Goal: Task Accomplishment & Management: Use online tool/utility

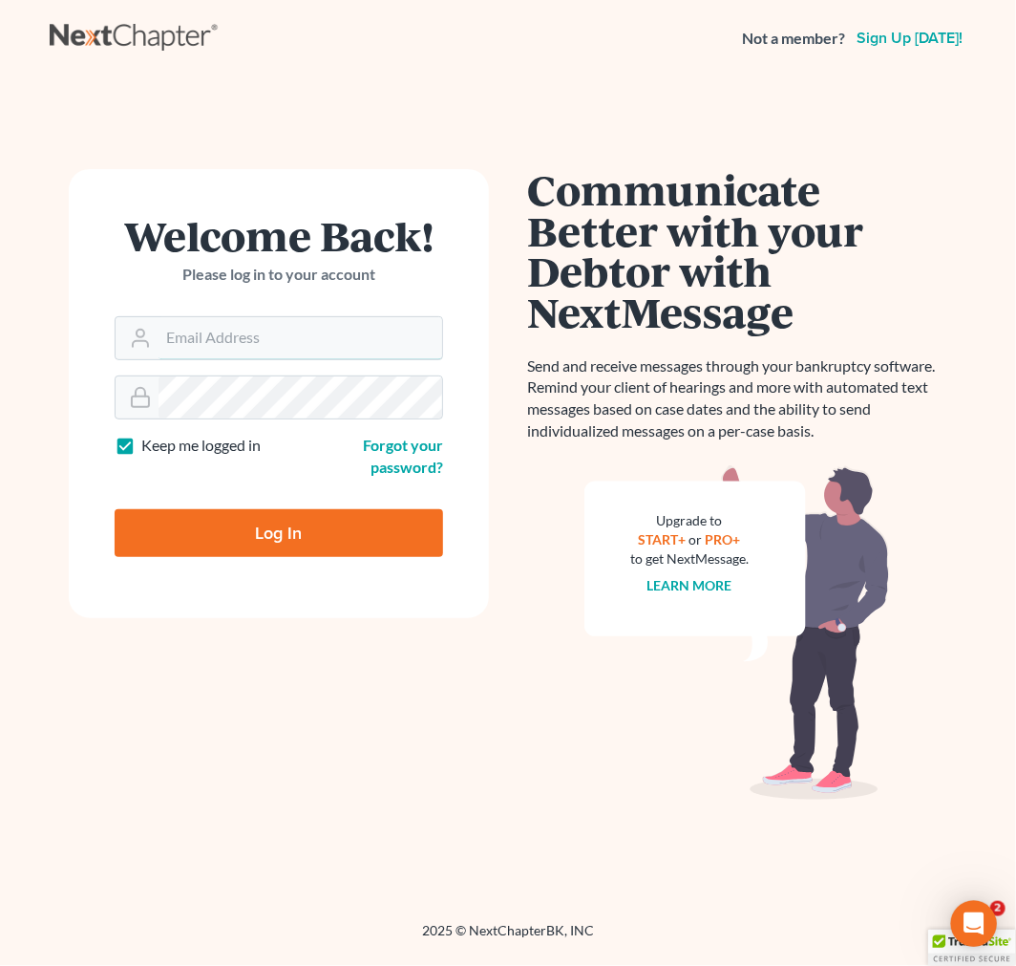
type input "asoto@scura.com"
click at [300, 541] on input "Log In" at bounding box center [279, 533] width 329 height 48
type input "Thinking..."
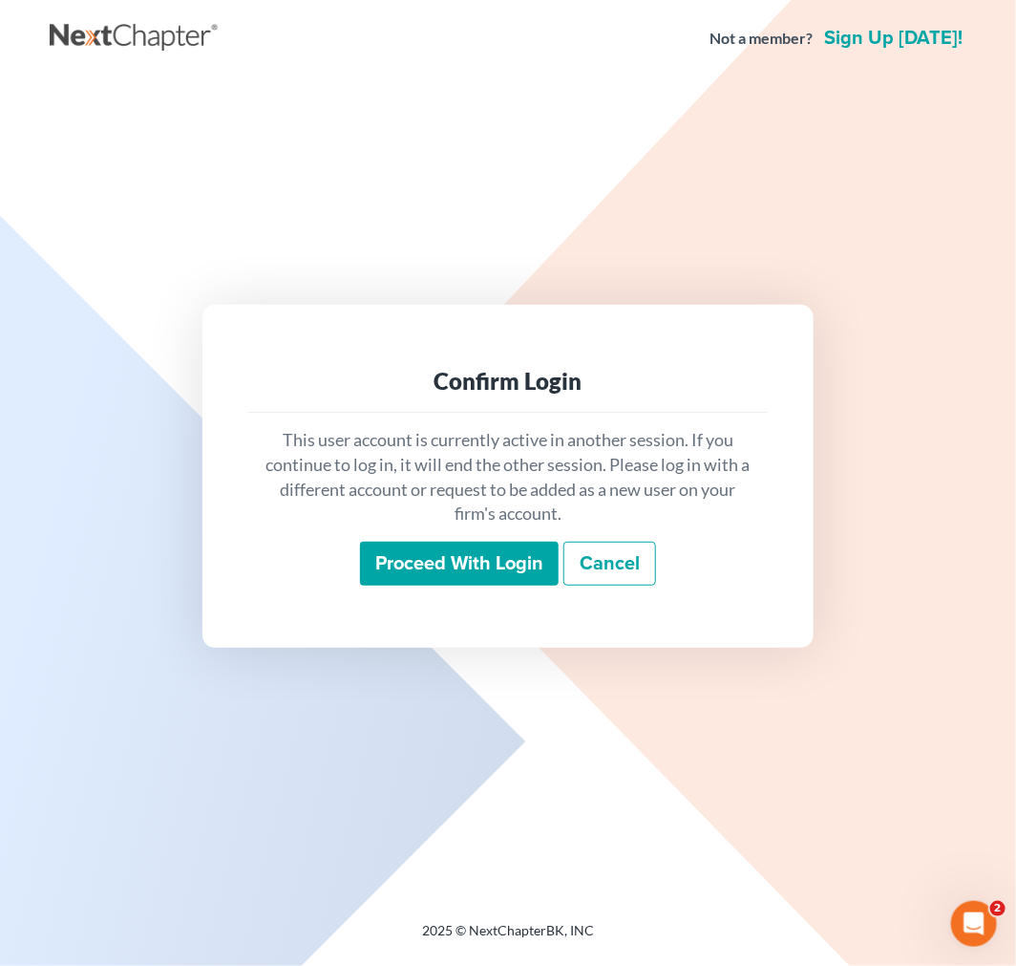
click at [438, 570] on input "Proceed with login" at bounding box center [459, 564] width 199 height 44
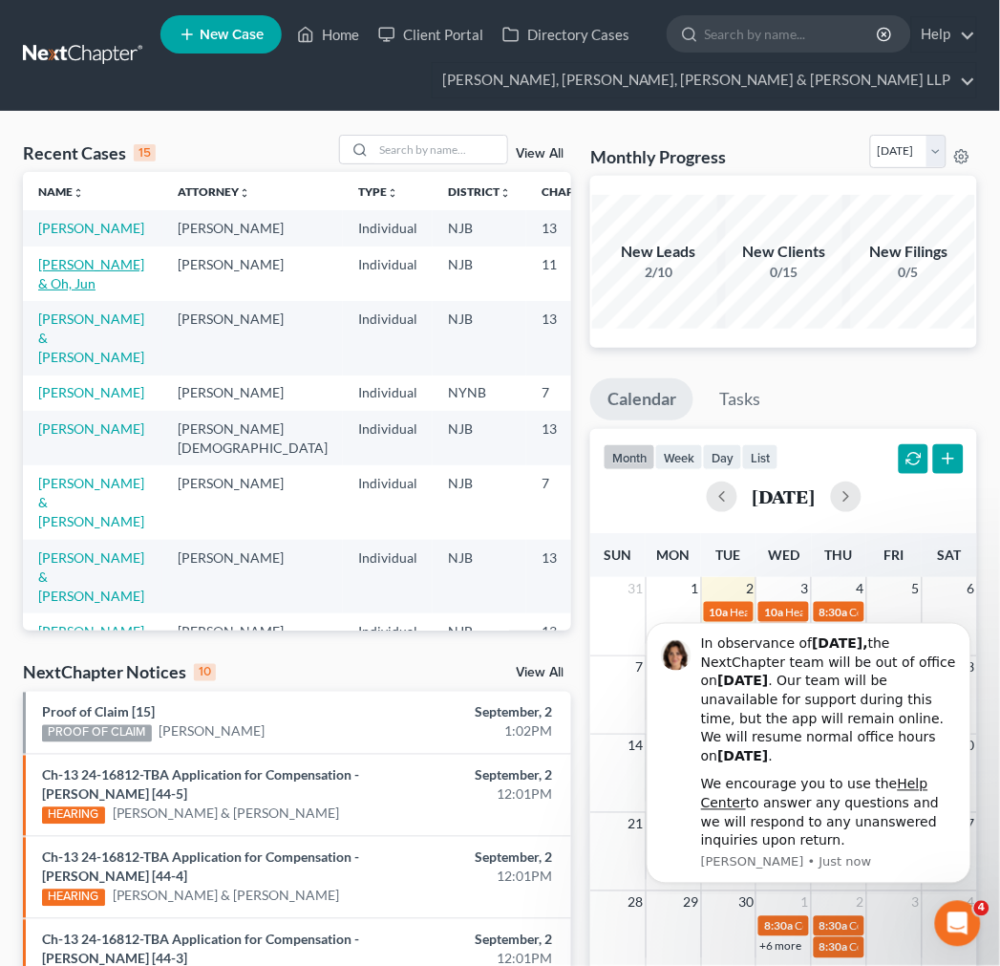
click at [80, 291] on link "[PERSON_NAME] & Oh, Jun" at bounding box center [91, 273] width 106 height 35
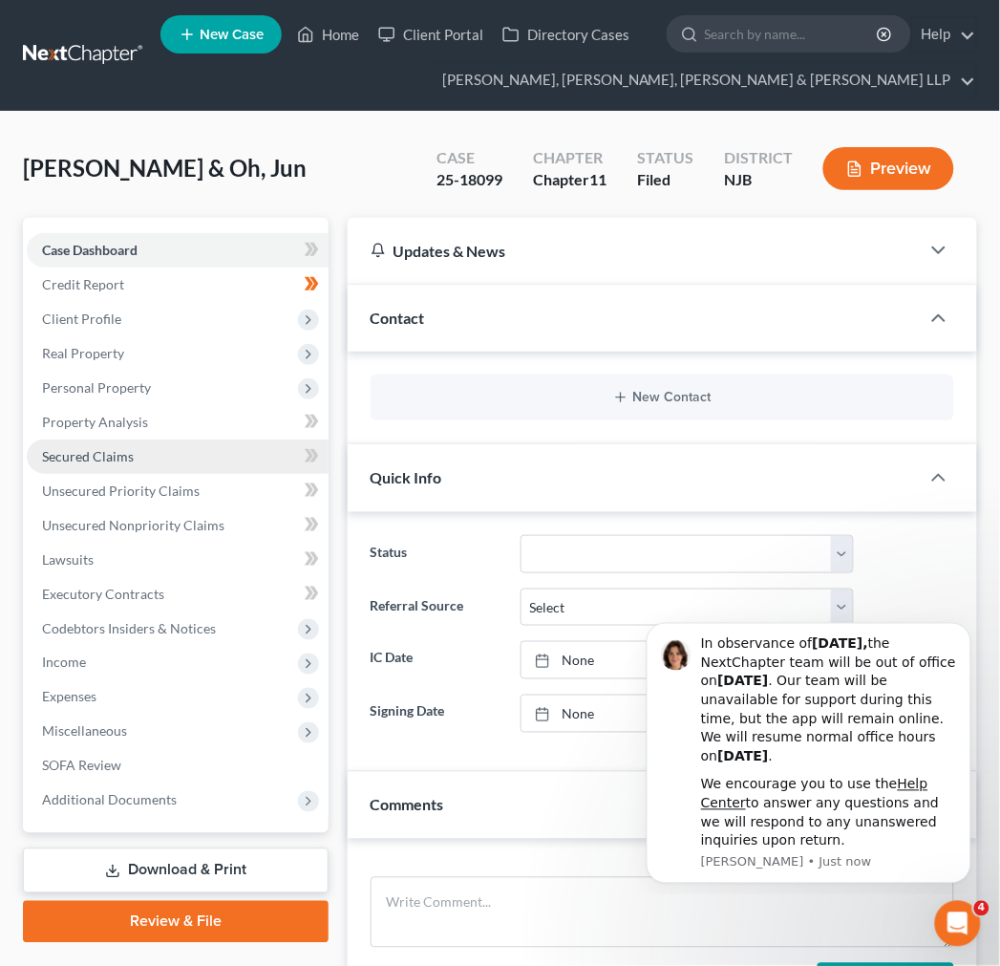
click at [53, 439] on link "Secured Claims" at bounding box center [178, 456] width 302 height 34
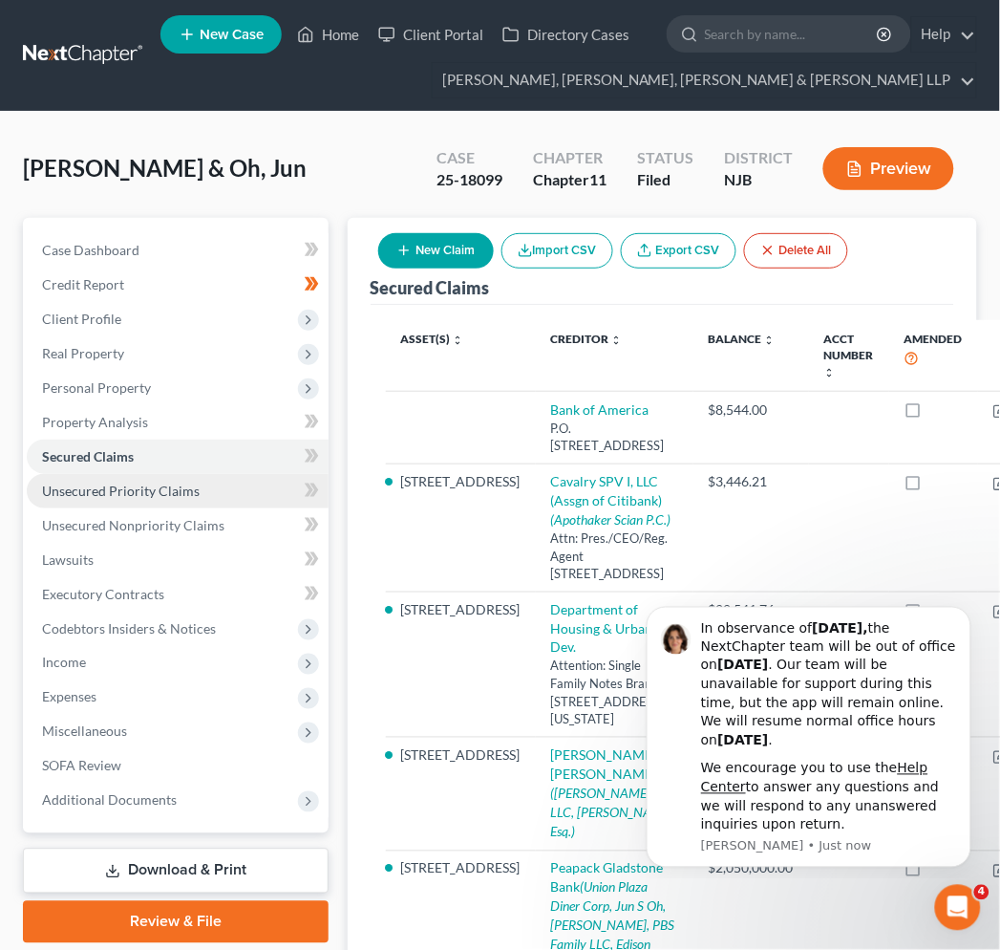
click at [153, 488] on span "Unsecured Priority Claims" at bounding box center [121, 490] width 158 height 16
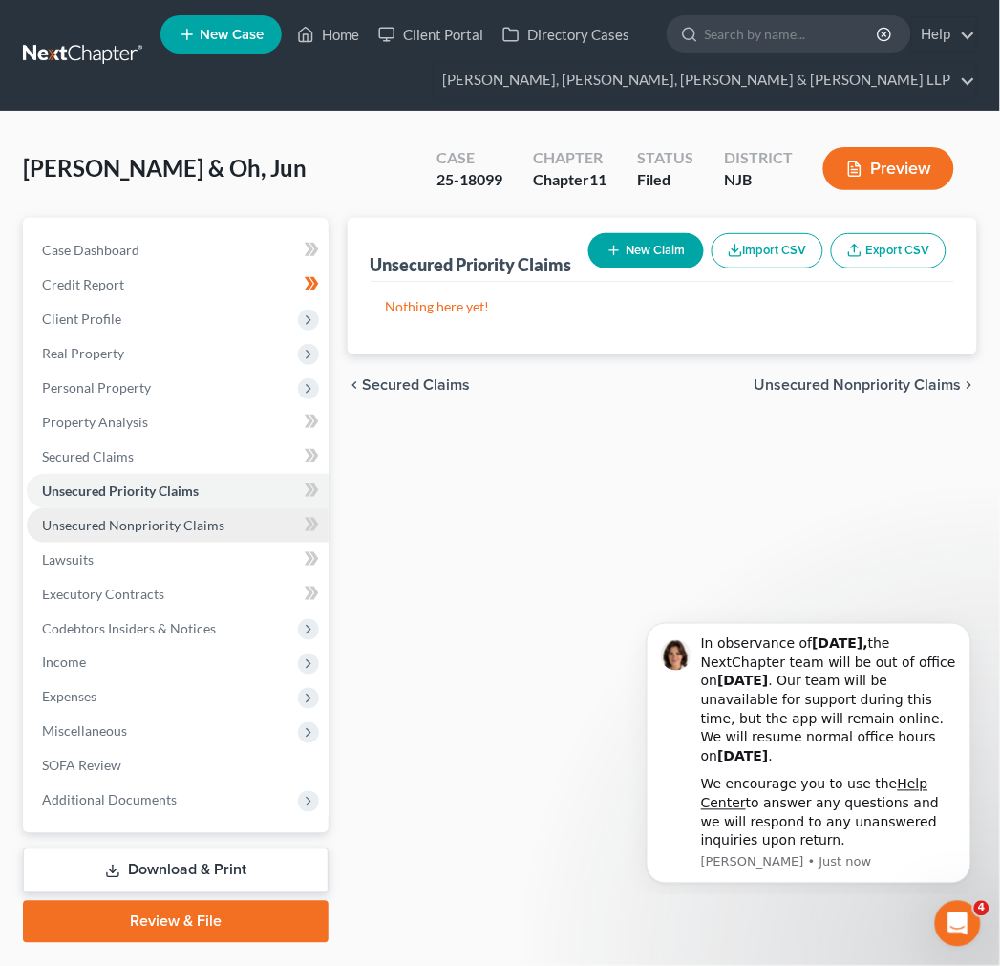
click at [153, 538] on link "Unsecured Nonpriority Claims" at bounding box center [178, 525] width 302 height 34
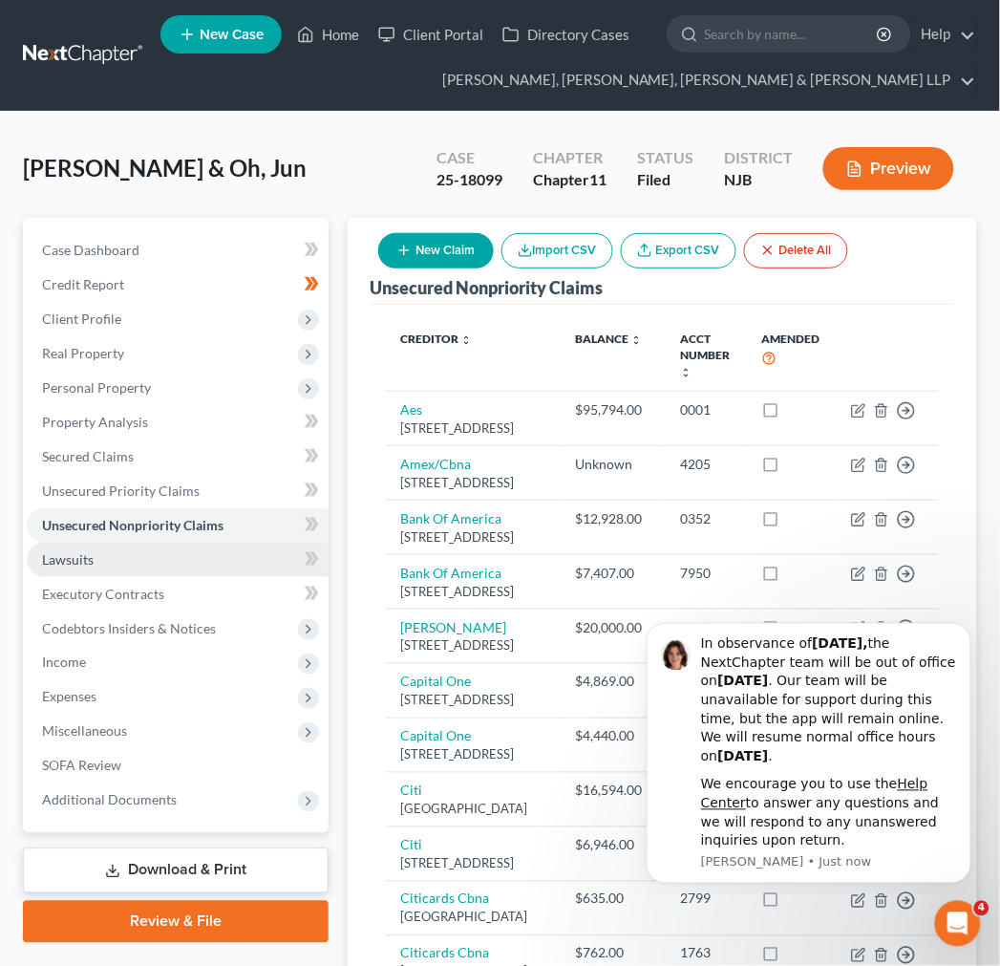
click at [148, 564] on link "Lawsuits" at bounding box center [178, 560] width 302 height 34
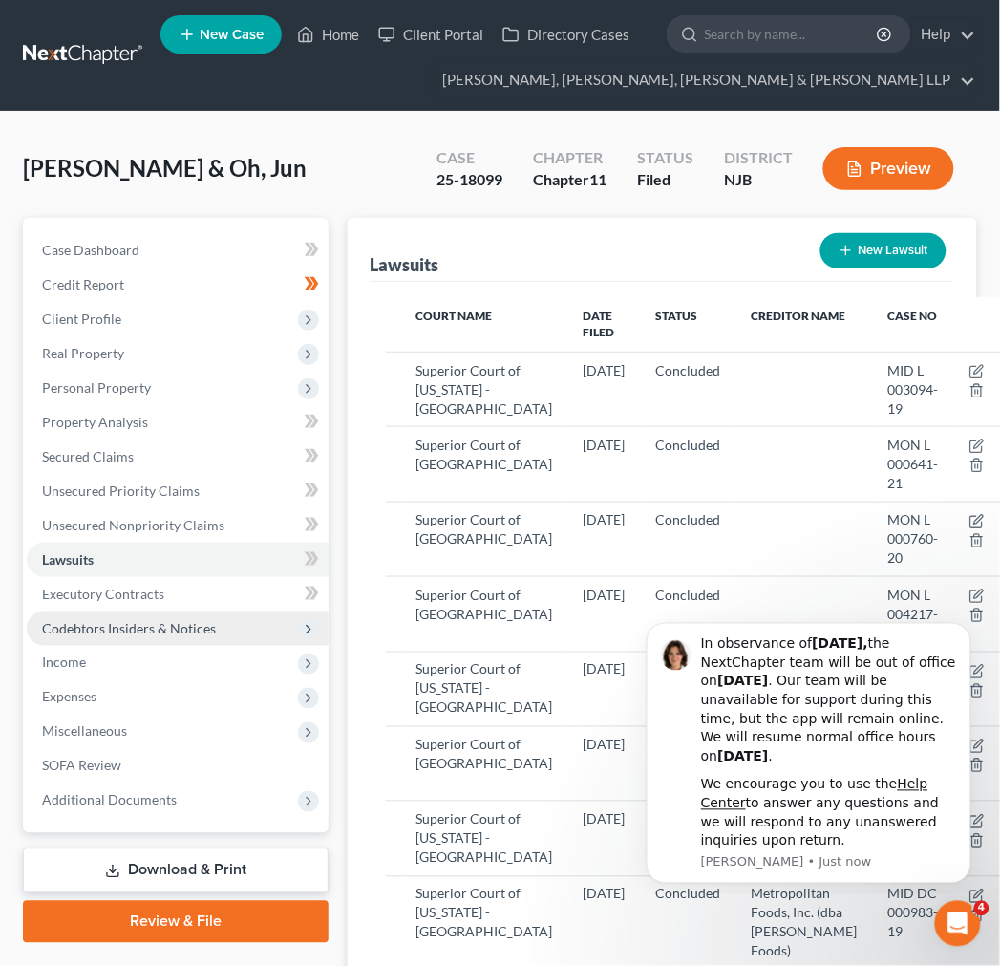
click at [144, 620] on span "Codebtors Insiders & Notices" at bounding box center [129, 628] width 174 height 16
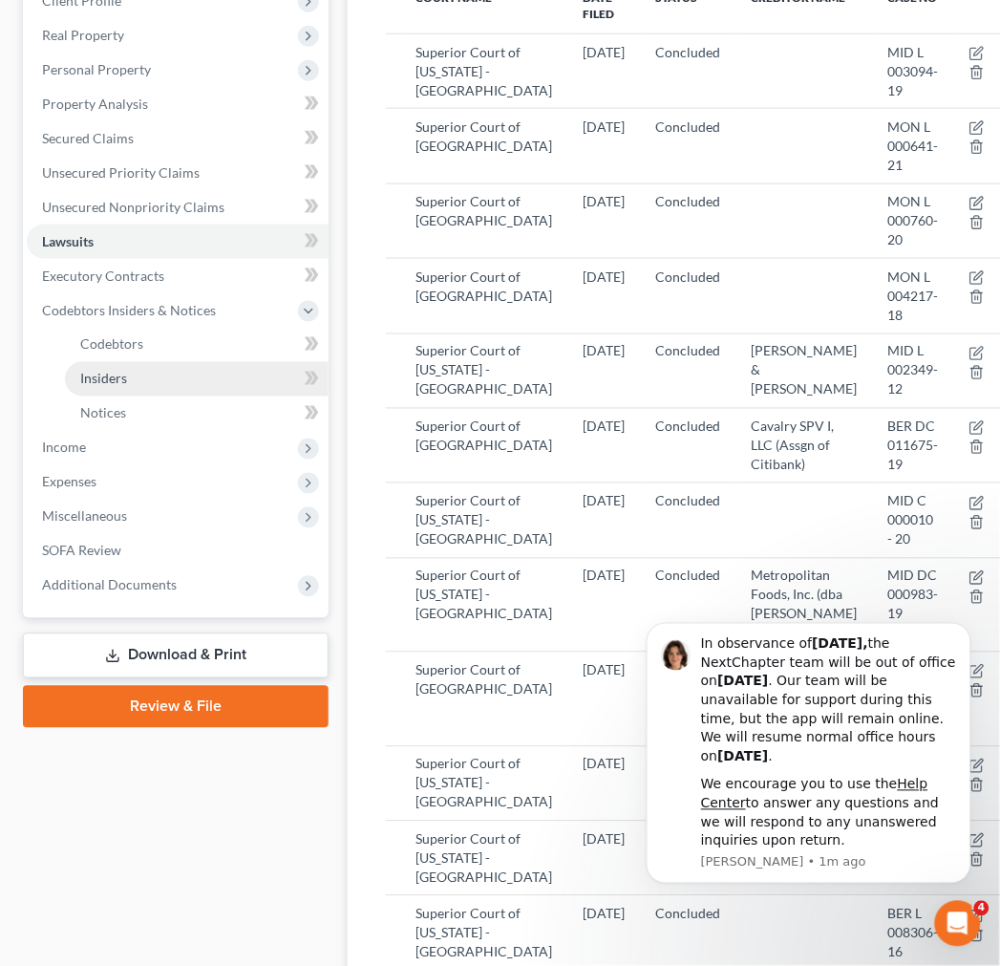
click at [215, 365] on link "Insiders" at bounding box center [197, 379] width 264 height 34
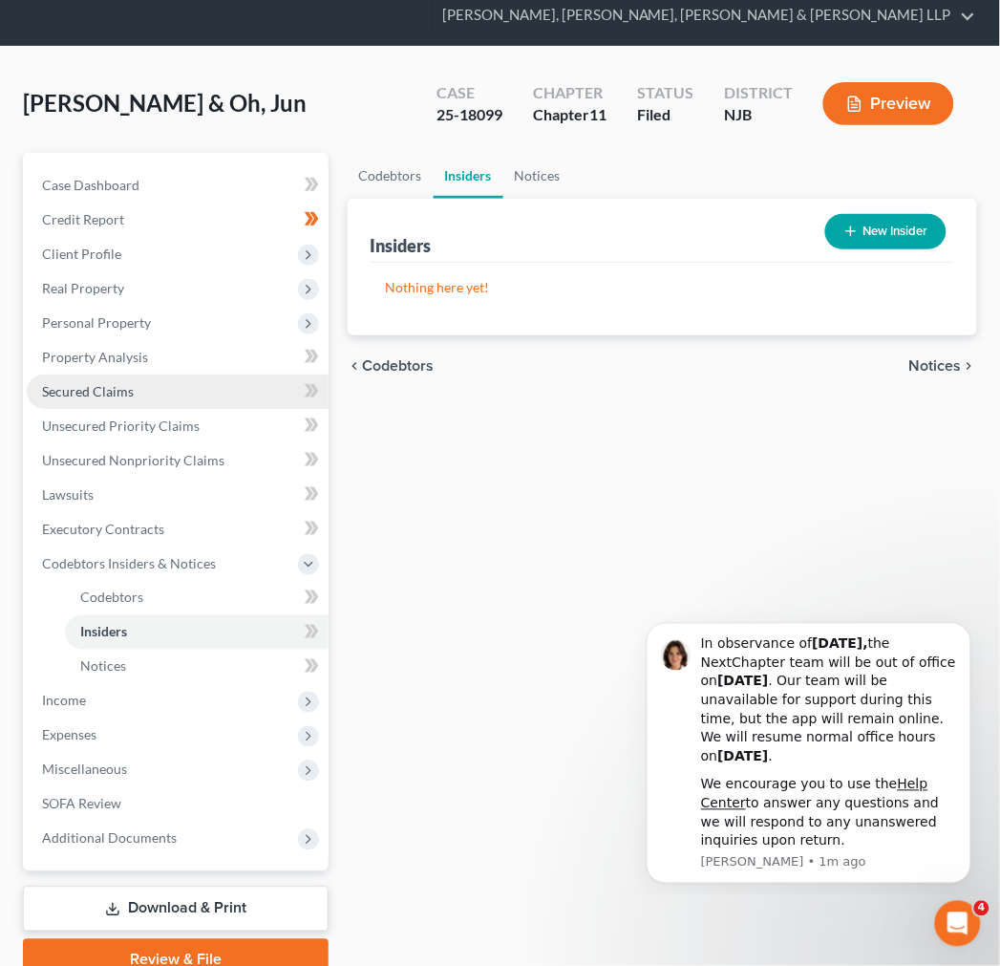
scroll to position [150, 0]
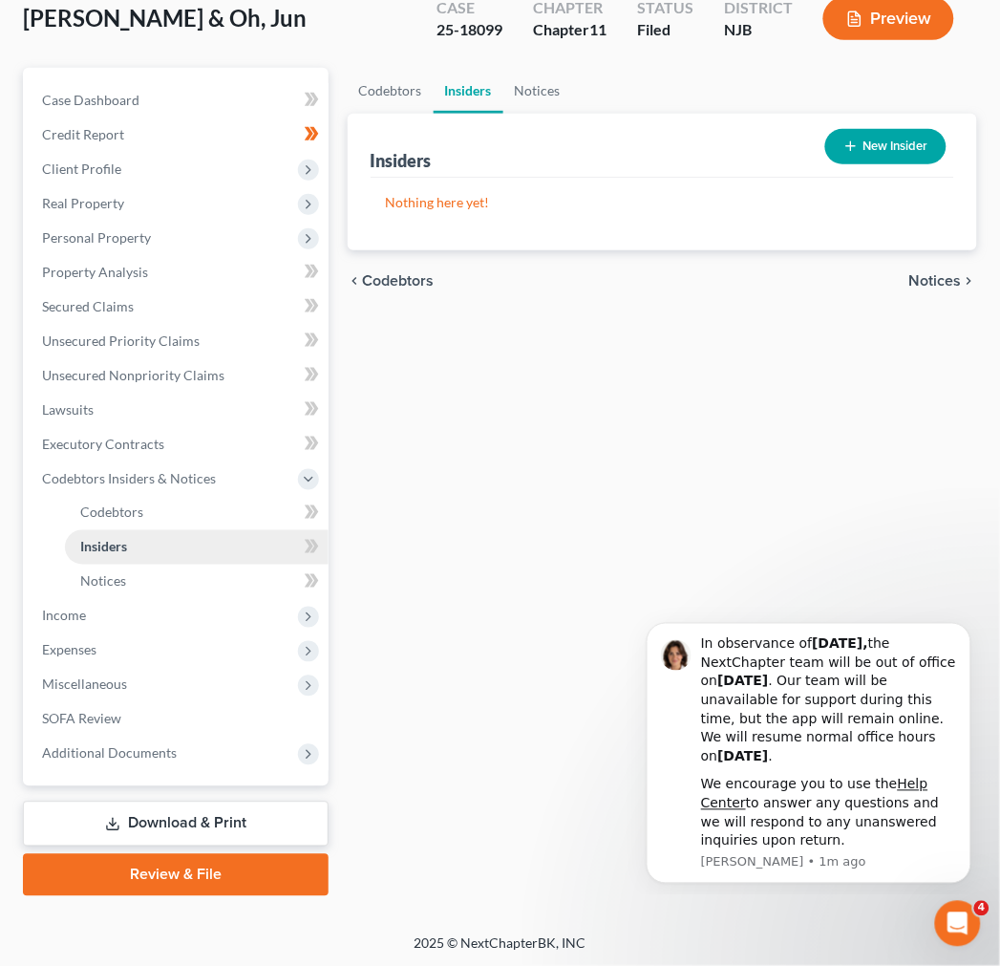
click at [180, 550] on link "Insiders" at bounding box center [197, 547] width 264 height 34
click at [187, 576] on link "Notices" at bounding box center [197, 582] width 264 height 34
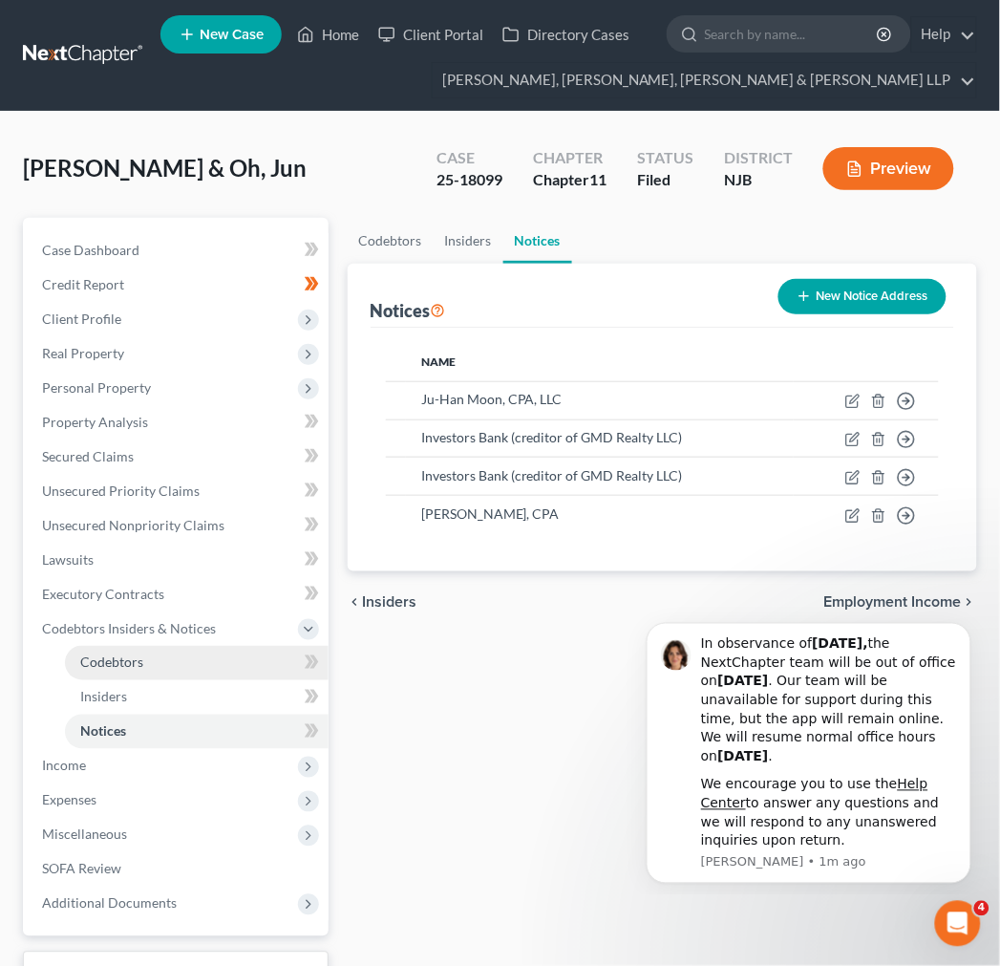
click at [206, 675] on link "Codebtors" at bounding box center [197, 663] width 264 height 34
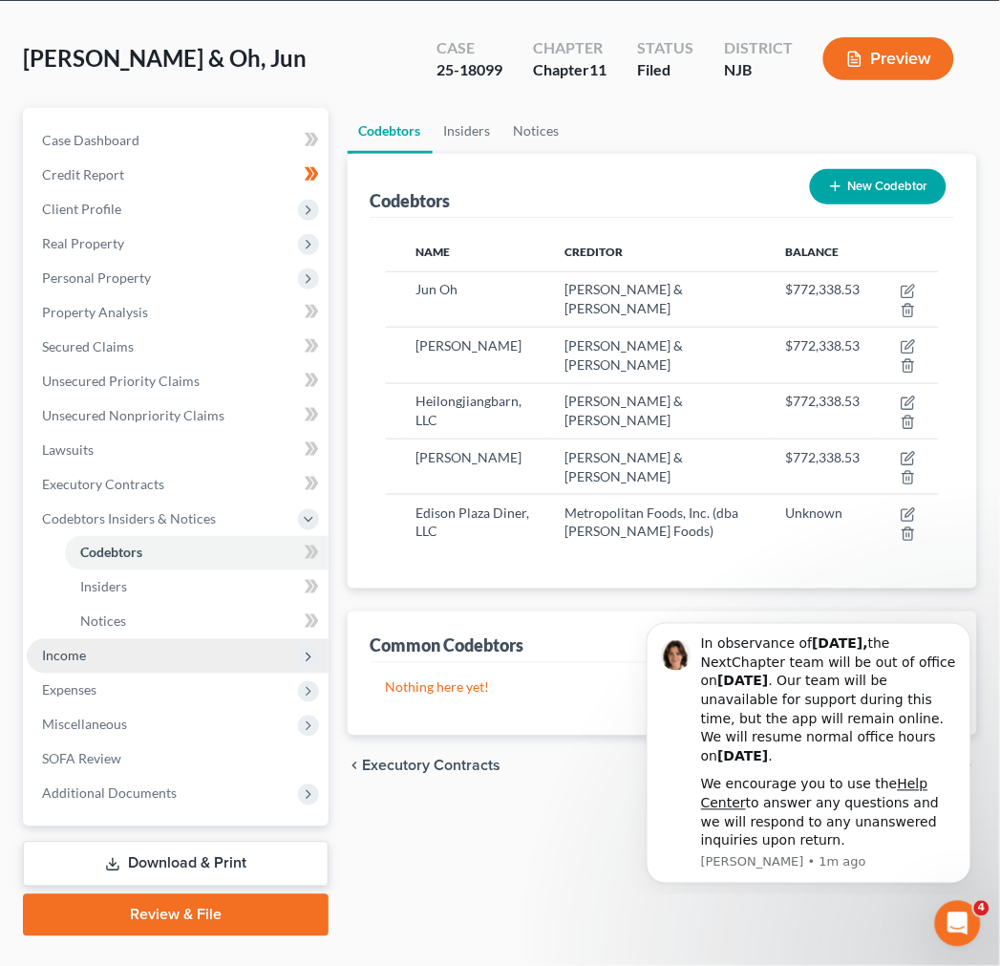
scroll to position [150, 0]
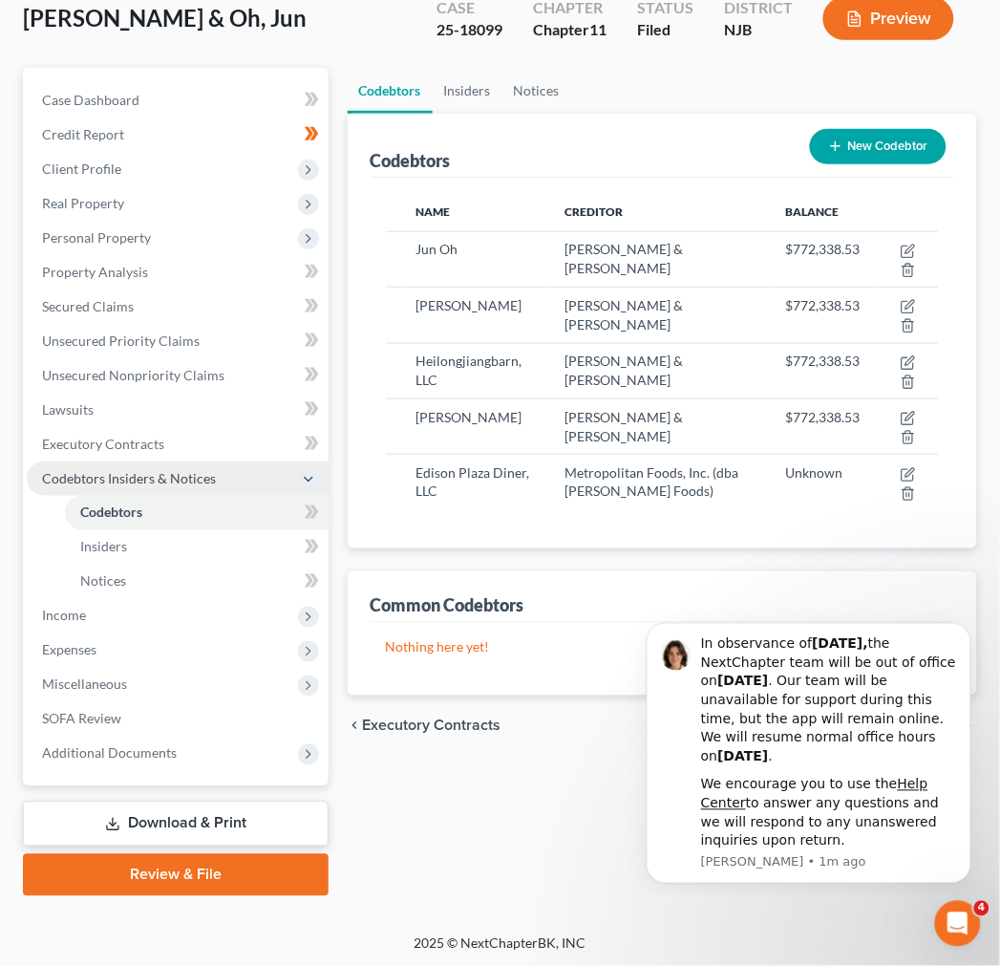
click at [135, 466] on span "Codebtors Insiders & Notices" at bounding box center [178, 478] width 302 height 34
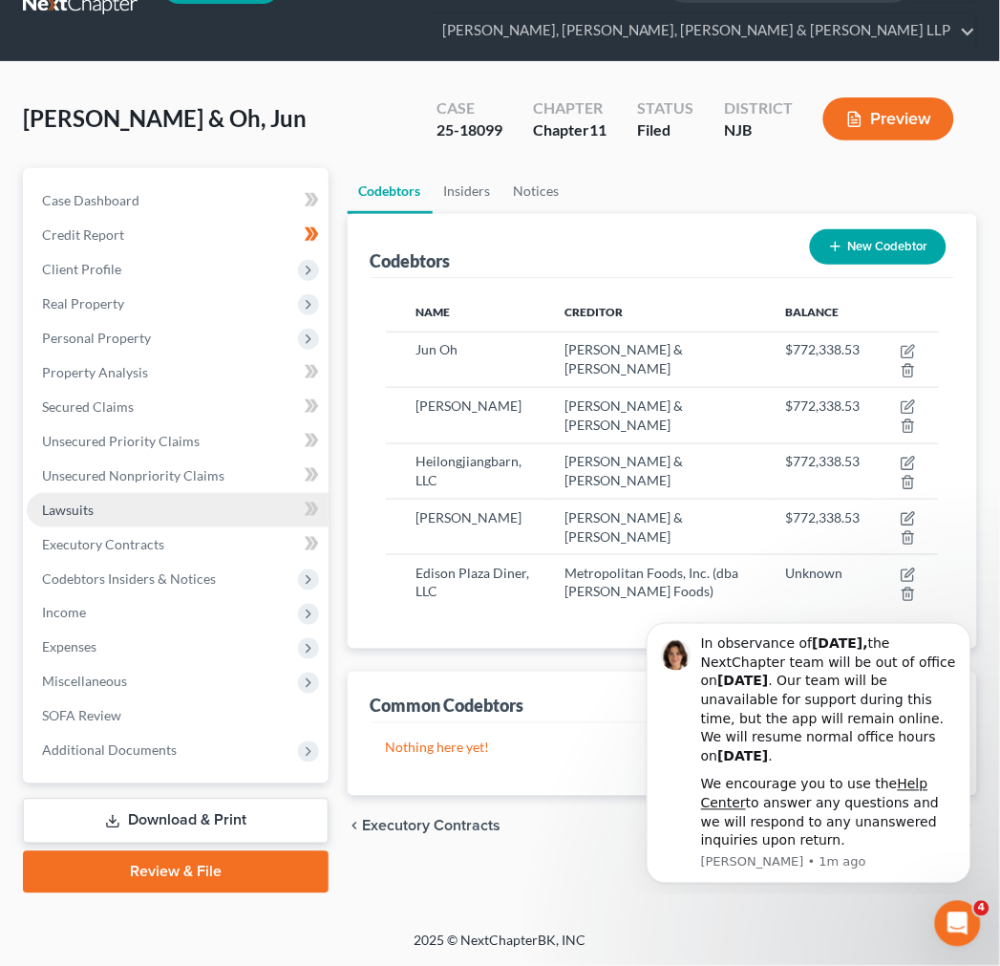
scroll to position [48, 0]
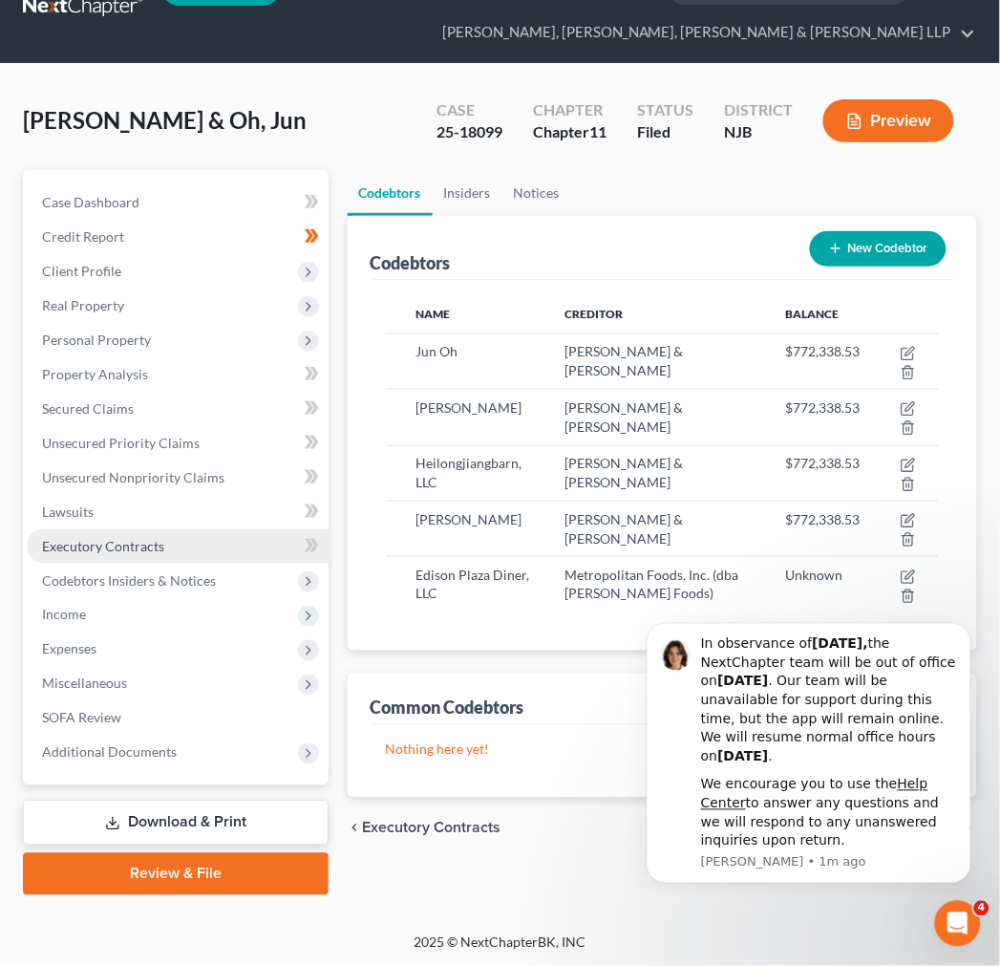
click at [153, 541] on span "Executory Contracts" at bounding box center [103, 546] width 122 height 16
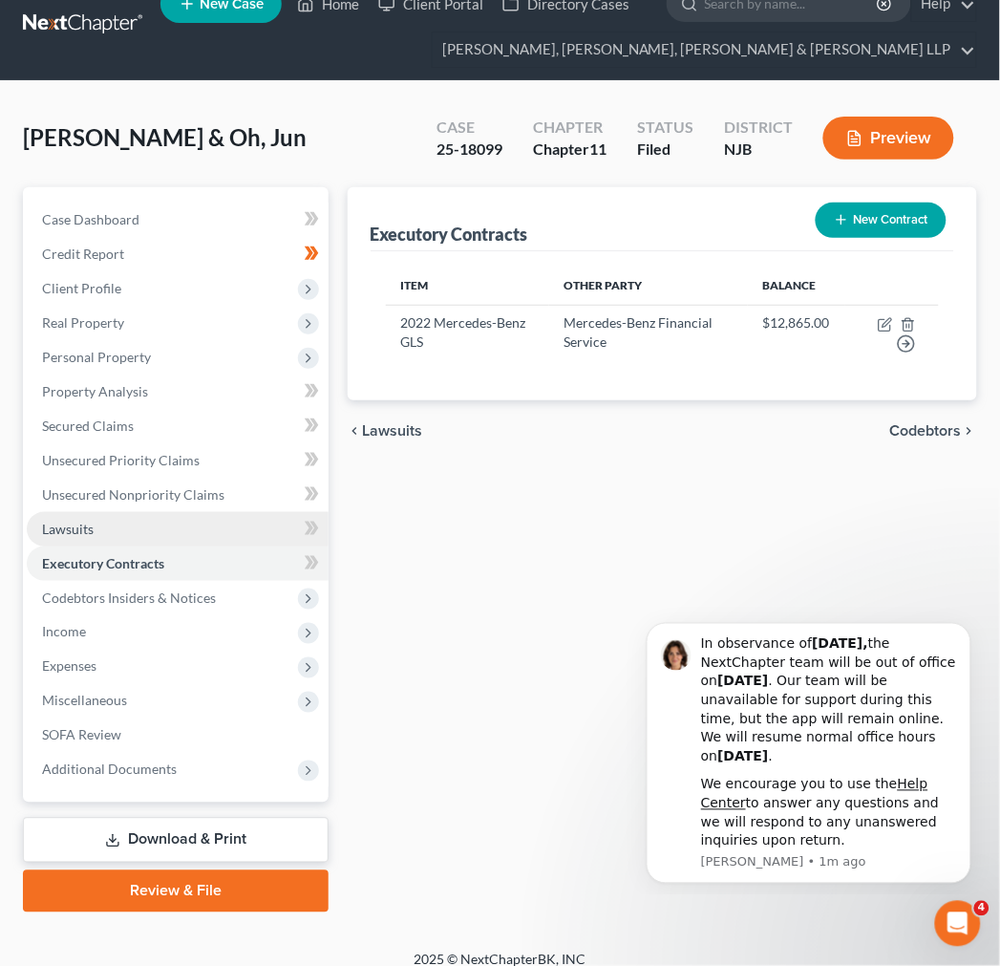
scroll to position [48, 0]
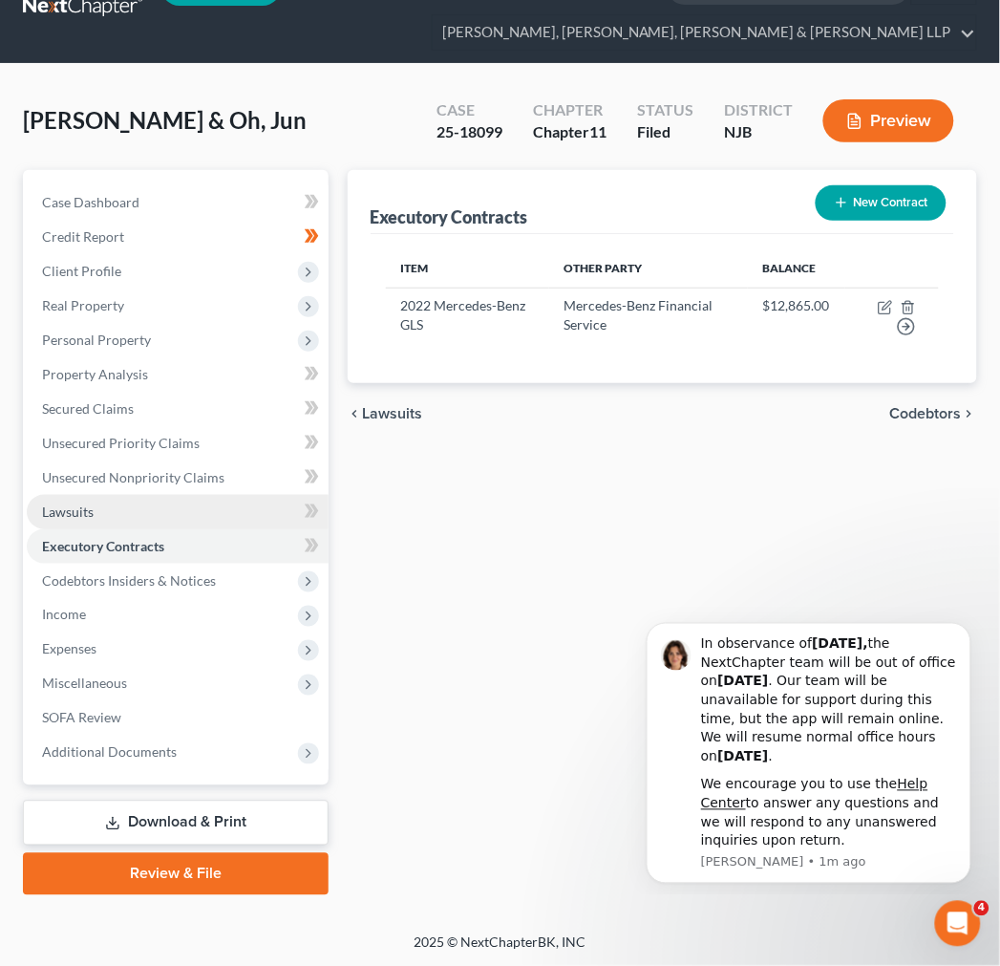
click at [169, 497] on link "Lawsuits" at bounding box center [178, 512] width 302 height 34
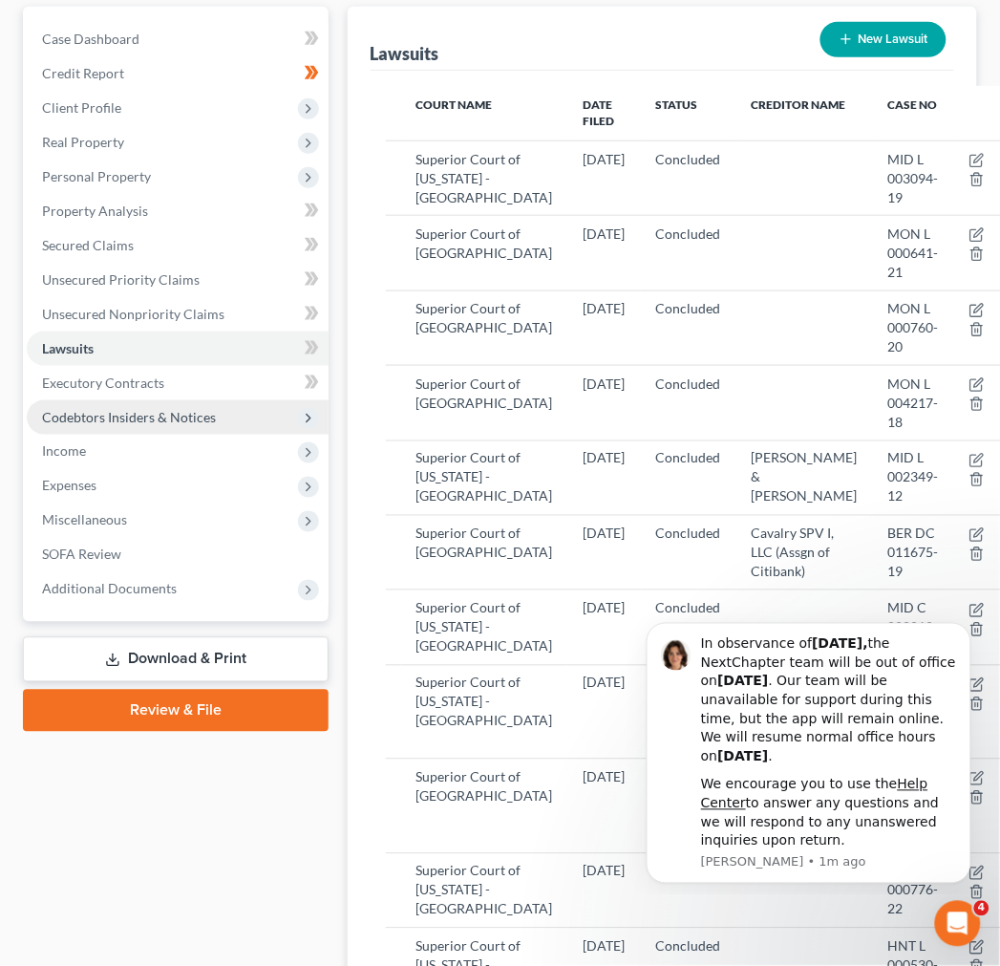
scroll to position [212, 0]
click at [168, 497] on span "Expenses" at bounding box center [178, 485] width 302 height 34
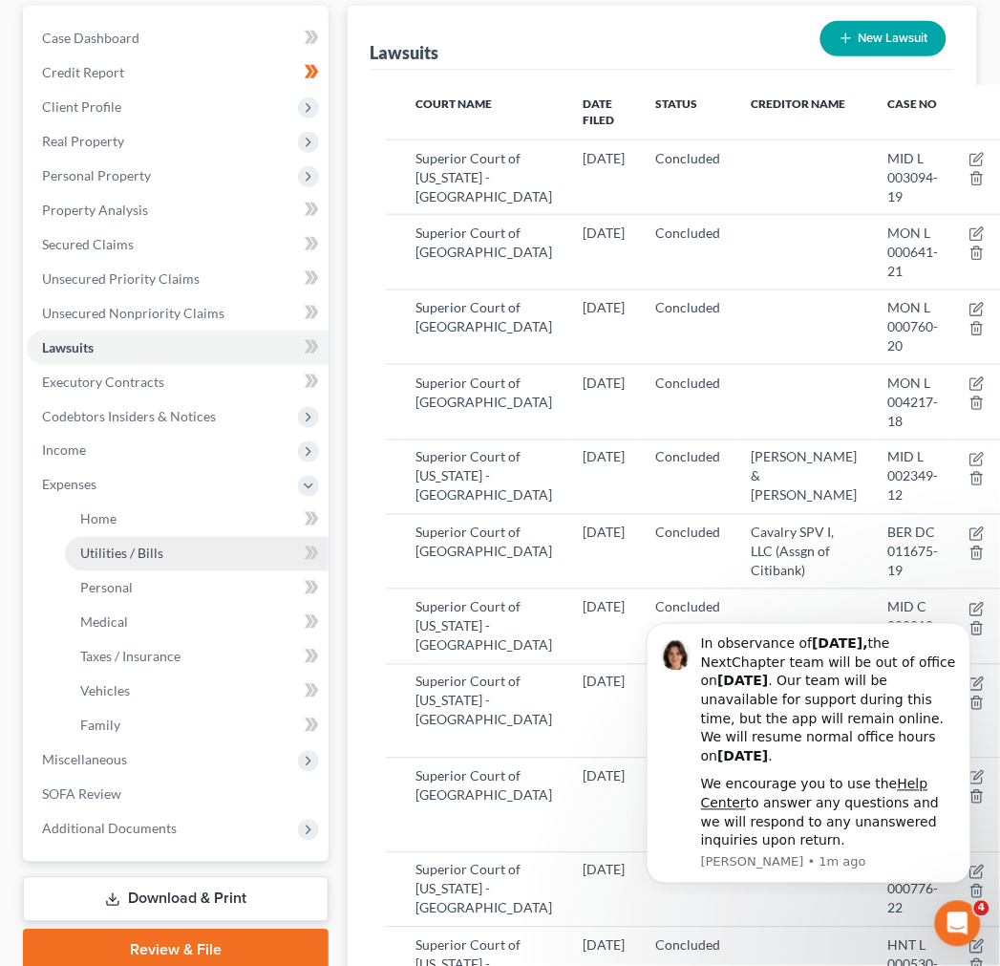
click at [177, 564] on link "Utilities / Bills" at bounding box center [197, 554] width 264 height 34
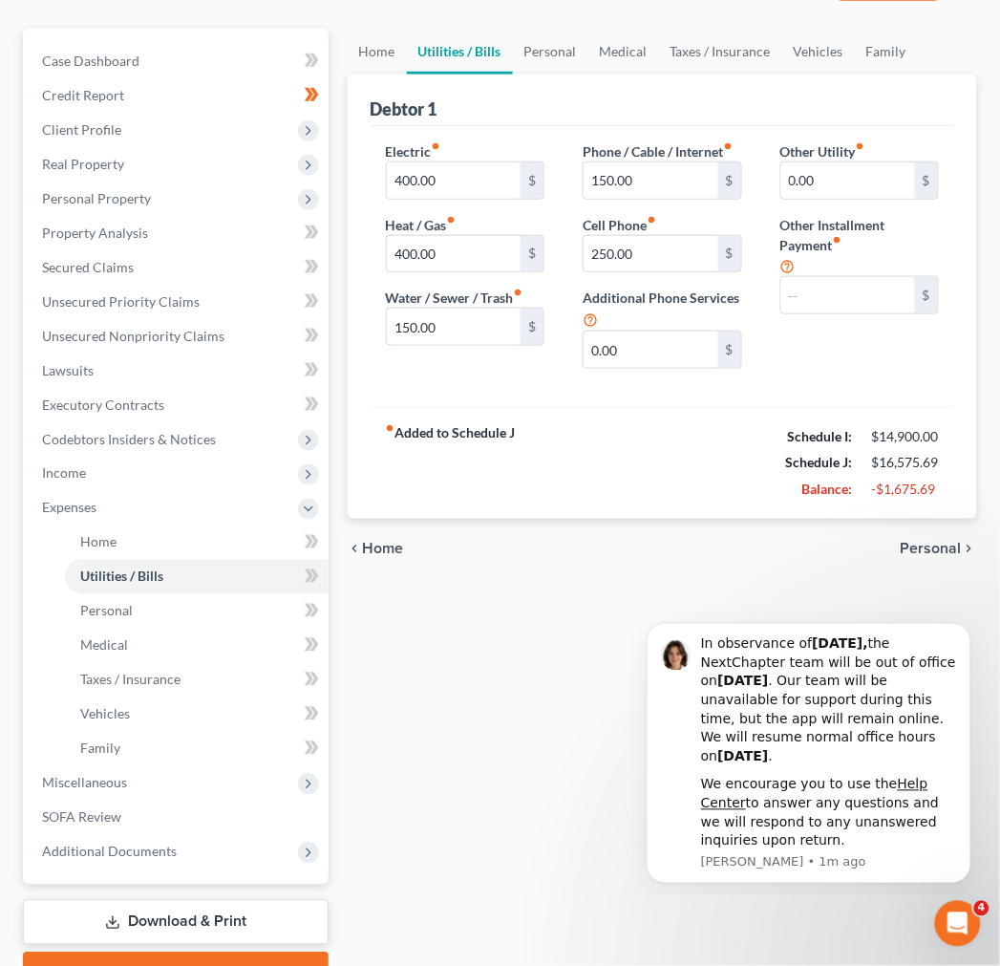
scroll to position [76, 0]
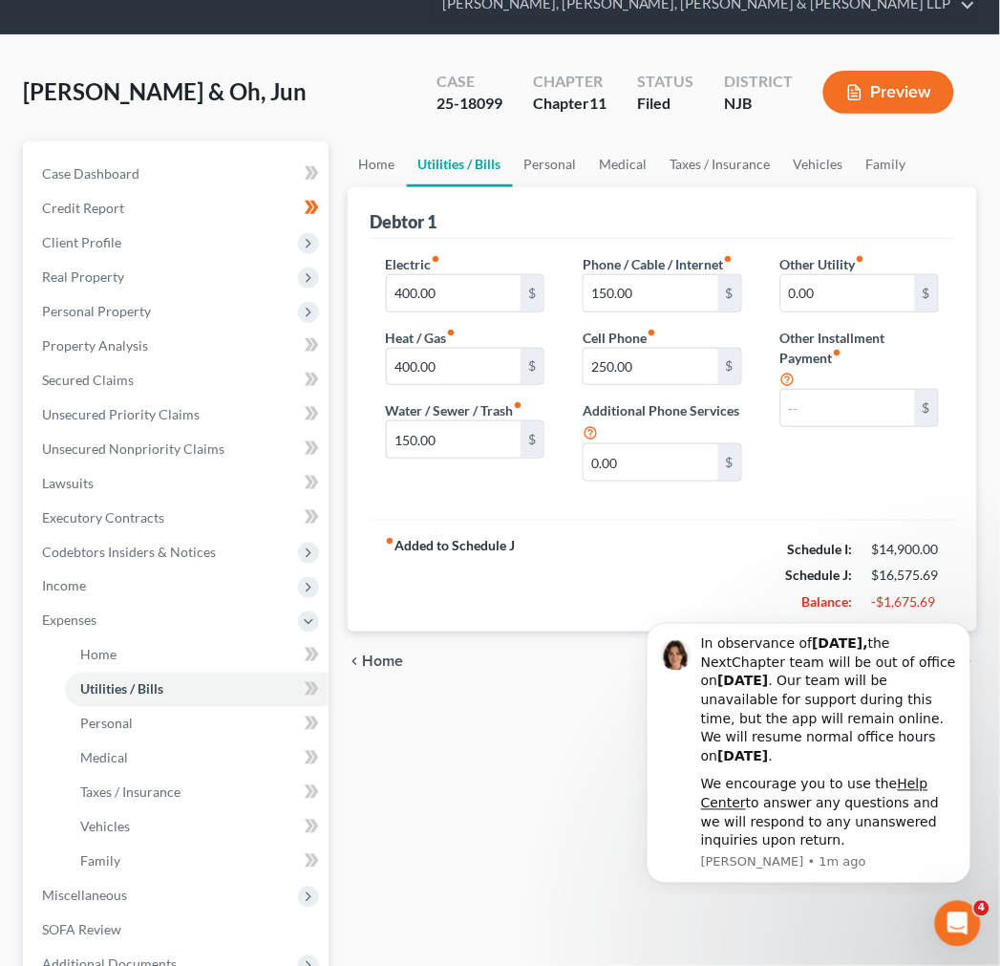
click at [922, 489] on div "Other Utility fiber_manual_record 0.00 $ Other Installment Payment fiber_manual…" at bounding box center [859, 375] width 197 height 243
click at [618, 175] on link "Medical" at bounding box center [623, 164] width 71 height 46
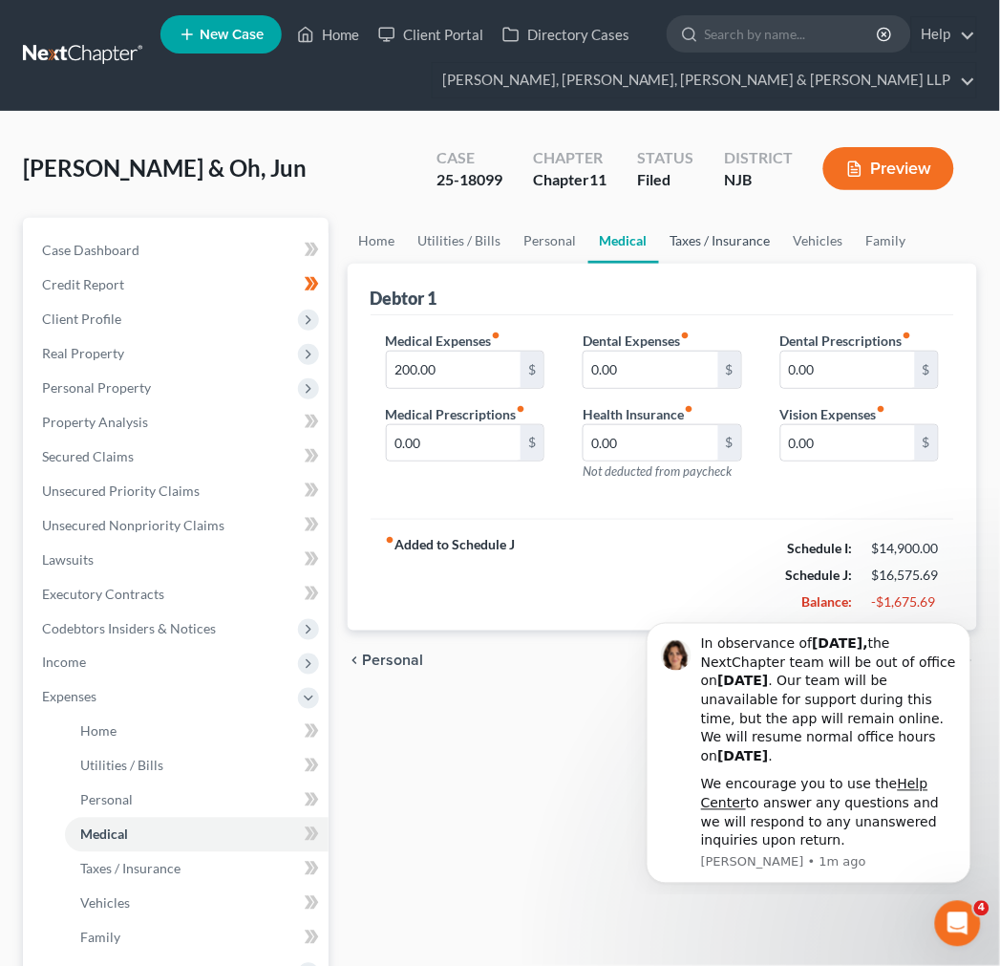
click at [676, 239] on link "Taxes / Insurance" at bounding box center [720, 241] width 123 height 46
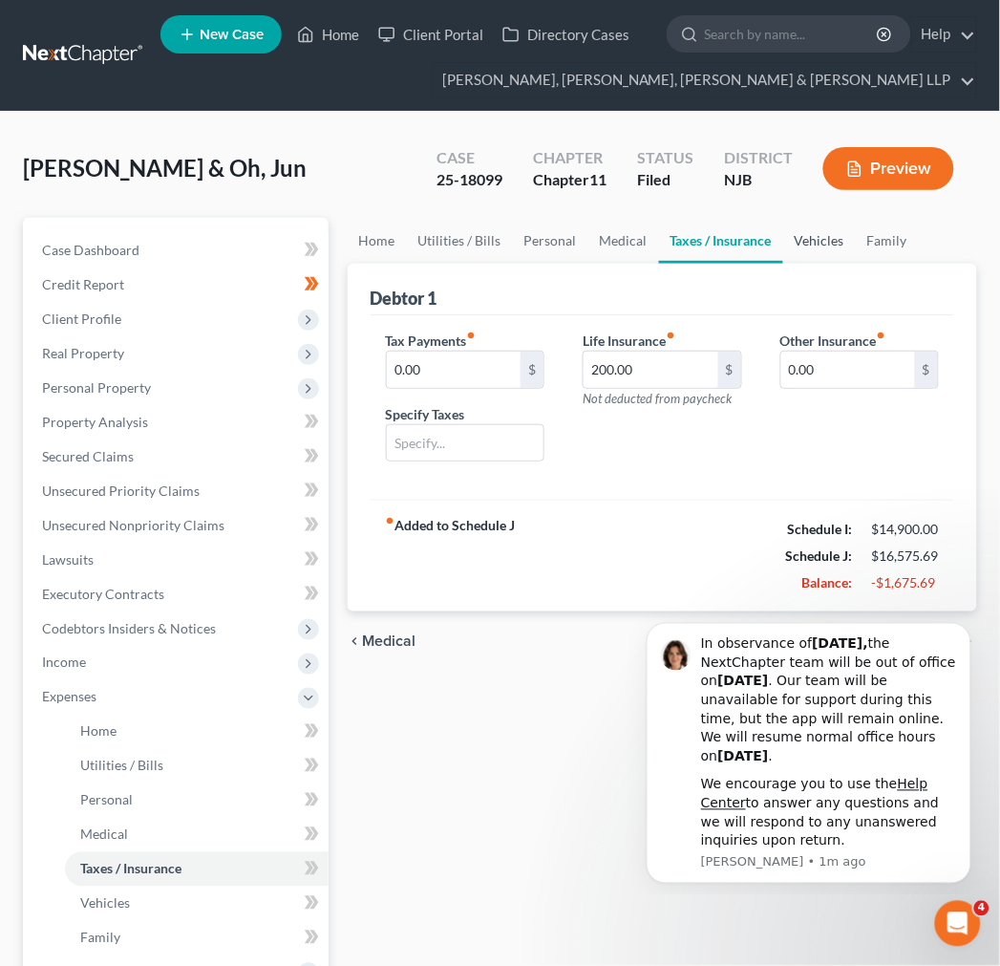
click at [791, 252] on link "Vehicles" at bounding box center [819, 241] width 73 height 46
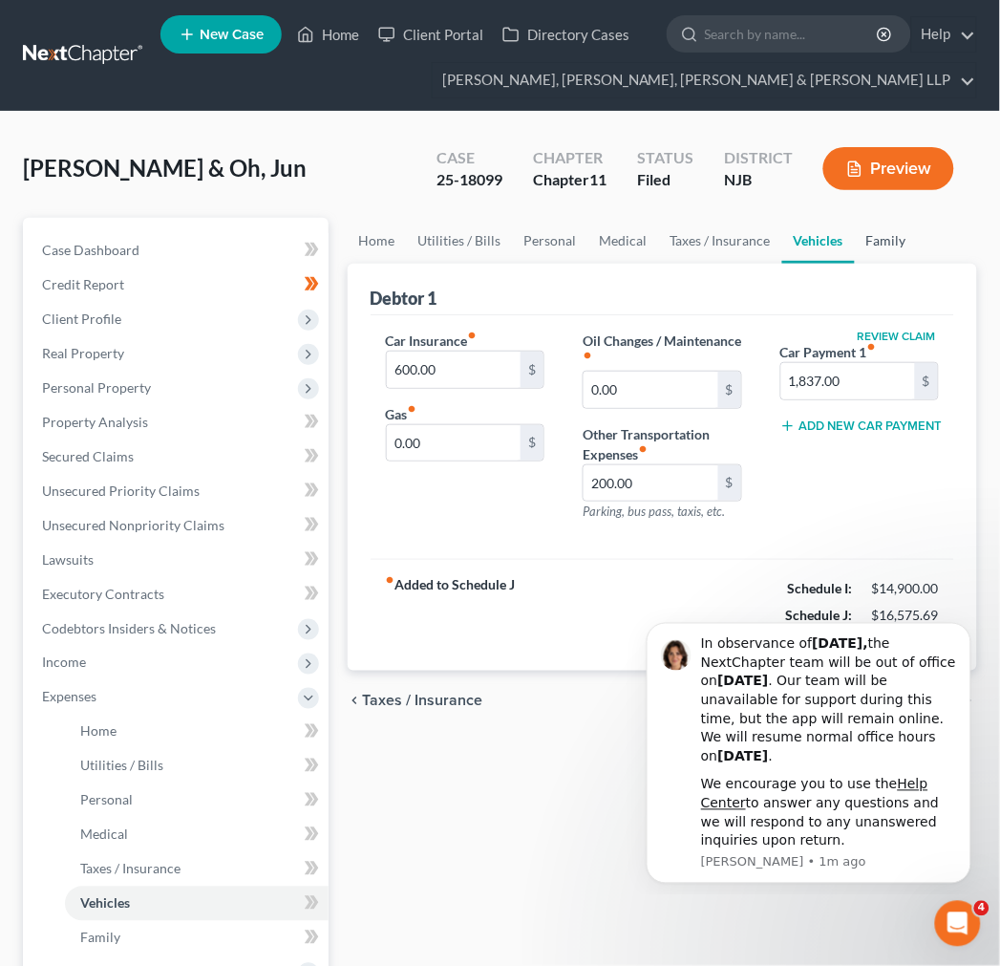
click at [855, 261] on link "Family" at bounding box center [886, 241] width 63 height 46
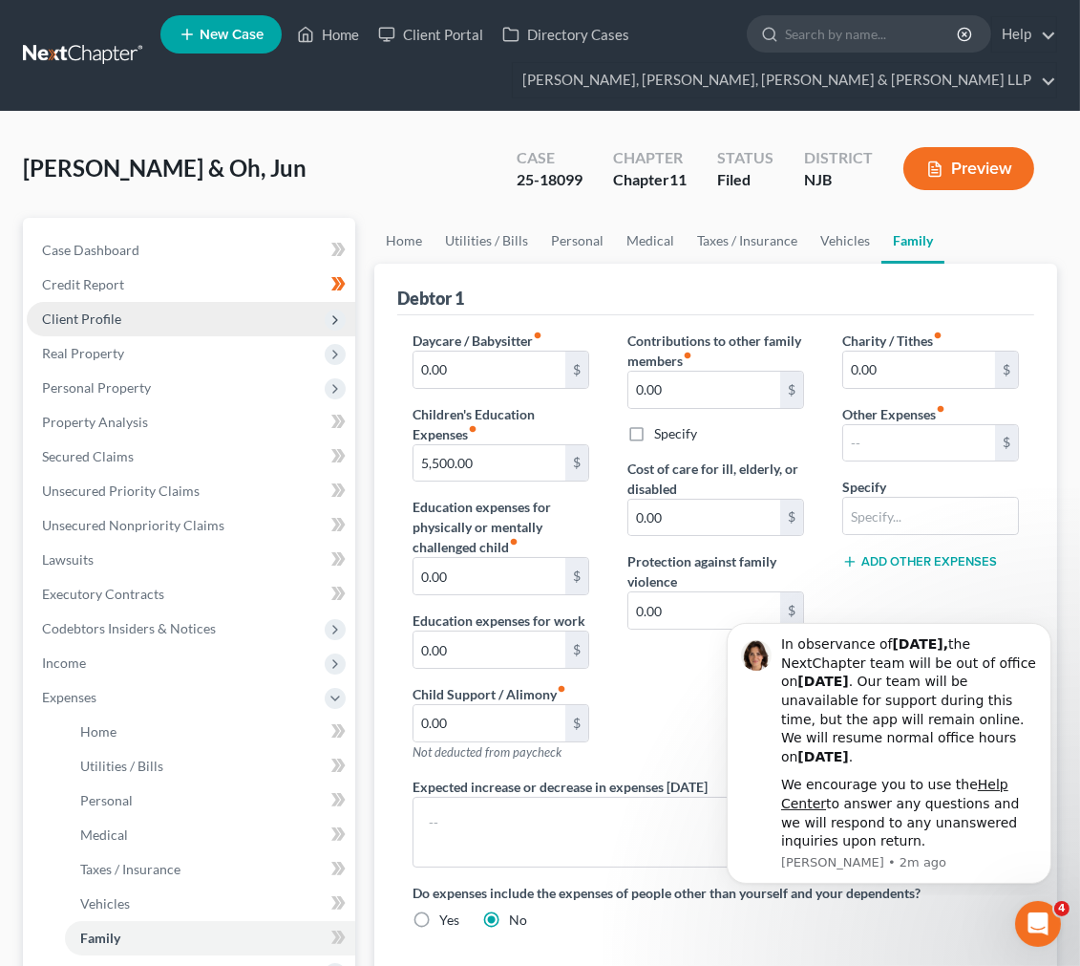
click at [195, 332] on span "Client Profile" at bounding box center [191, 319] width 329 height 34
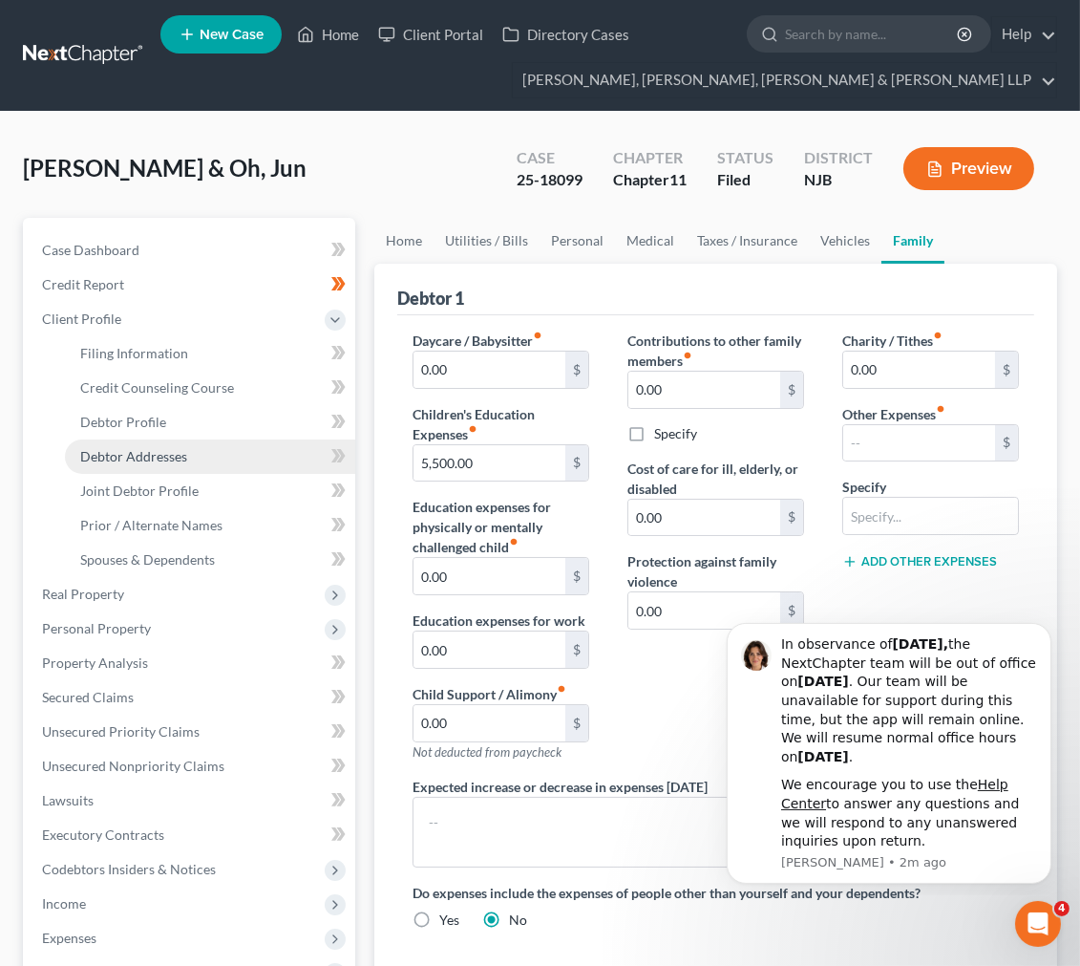
click at [156, 470] on link "Debtor Addresses" at bounding box center [210, 456] width 290 height 34
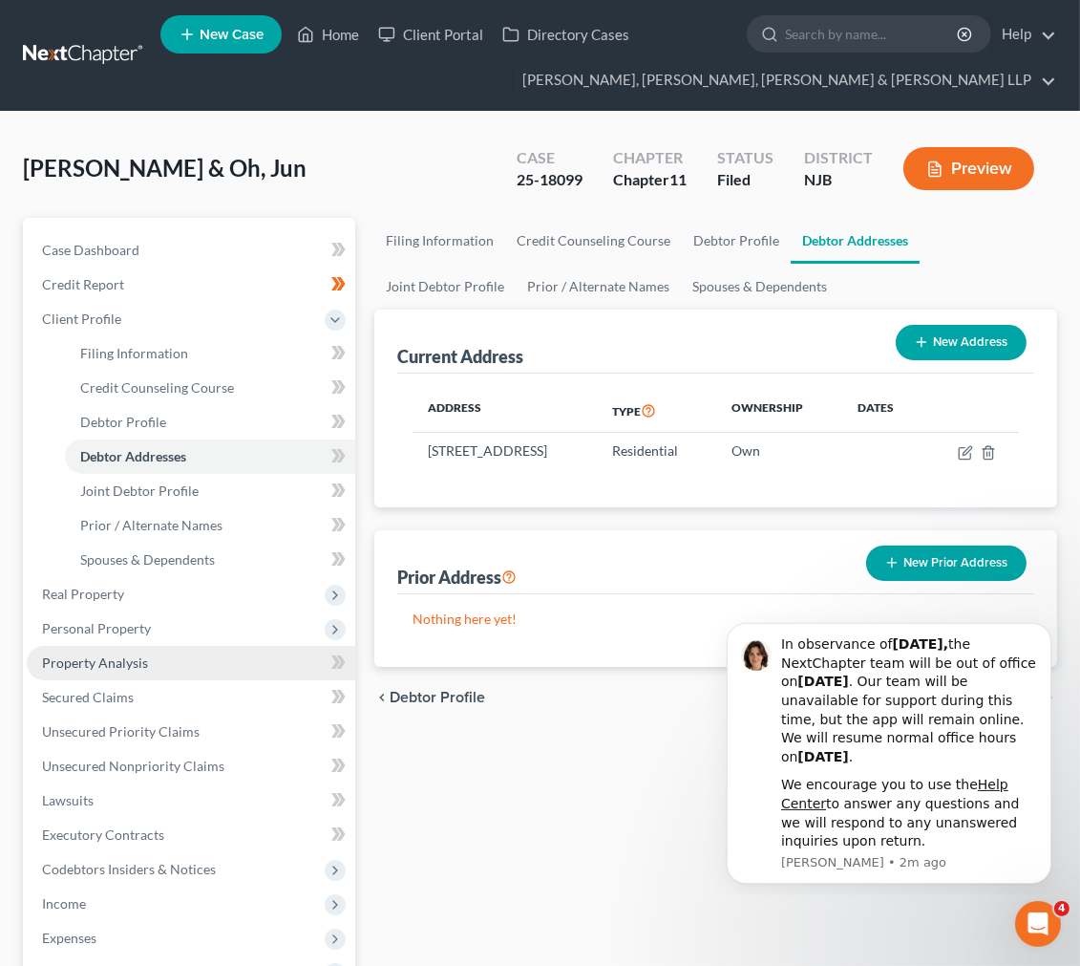
click at [136, 669] on span "Property Analysis" at bounding box center [95, 662] width 106 height 16
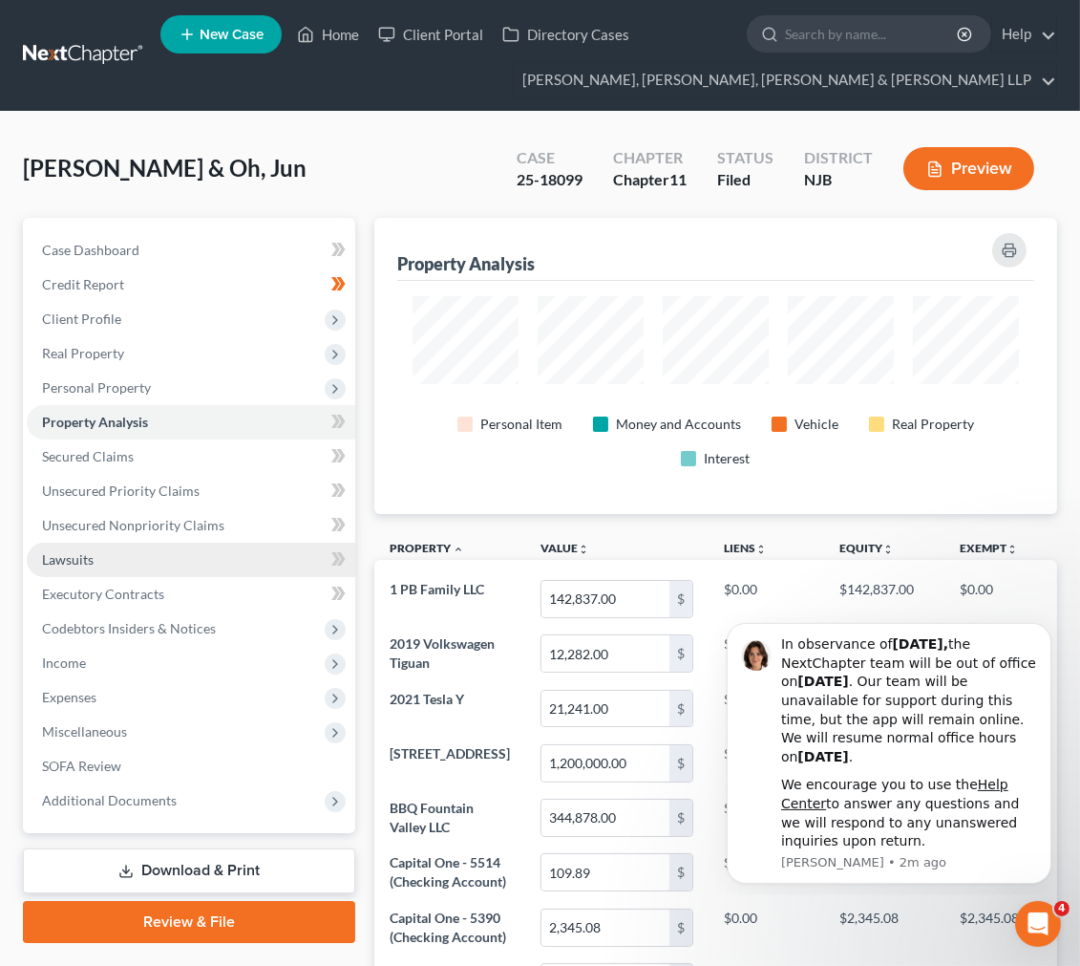
scroll to position [296, 683]
click at [164, 548] on link "Lawsuits" at bounding box center [191, 560] width 329 height 34
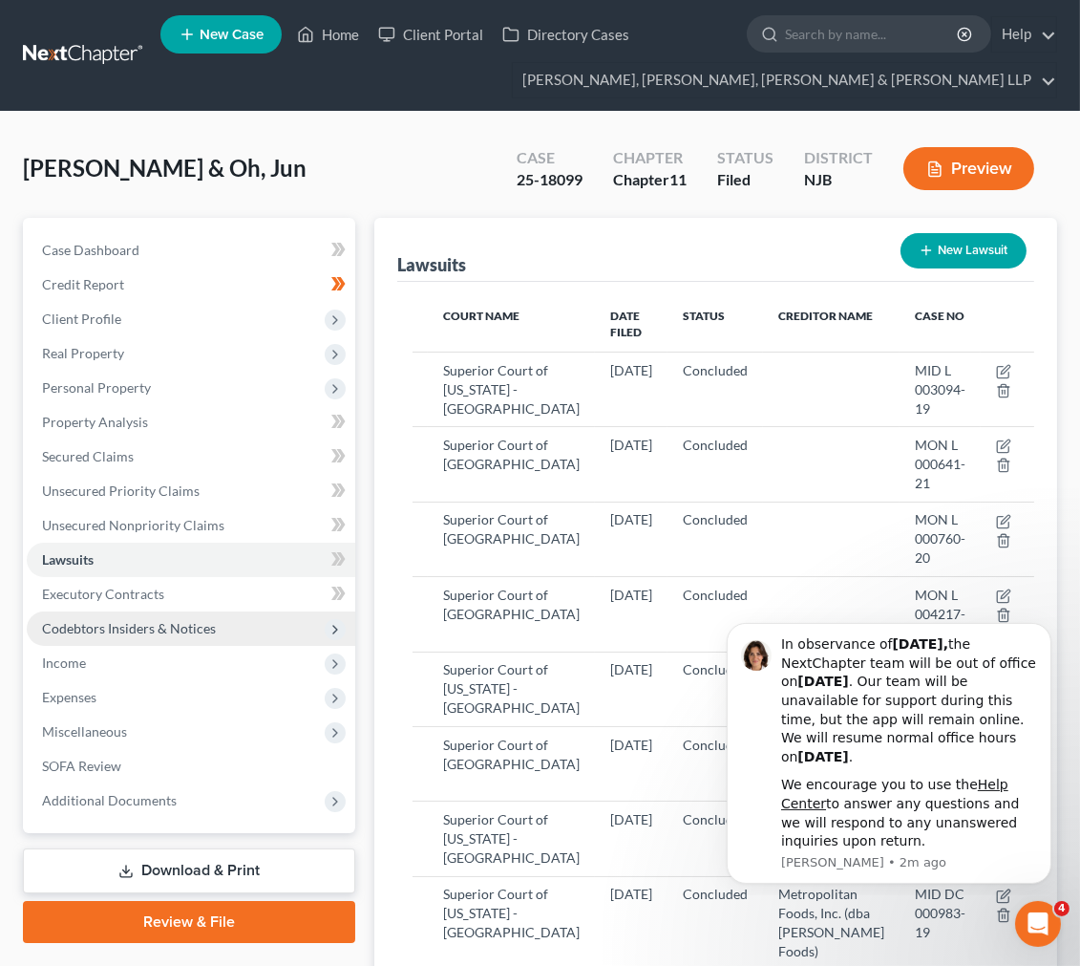
click at [160, 642] on span "Codebtors Insiders & Notices" at bounding box center [191, 628] width 329 height 34
